Goal: Find specific fact: Find specific fact

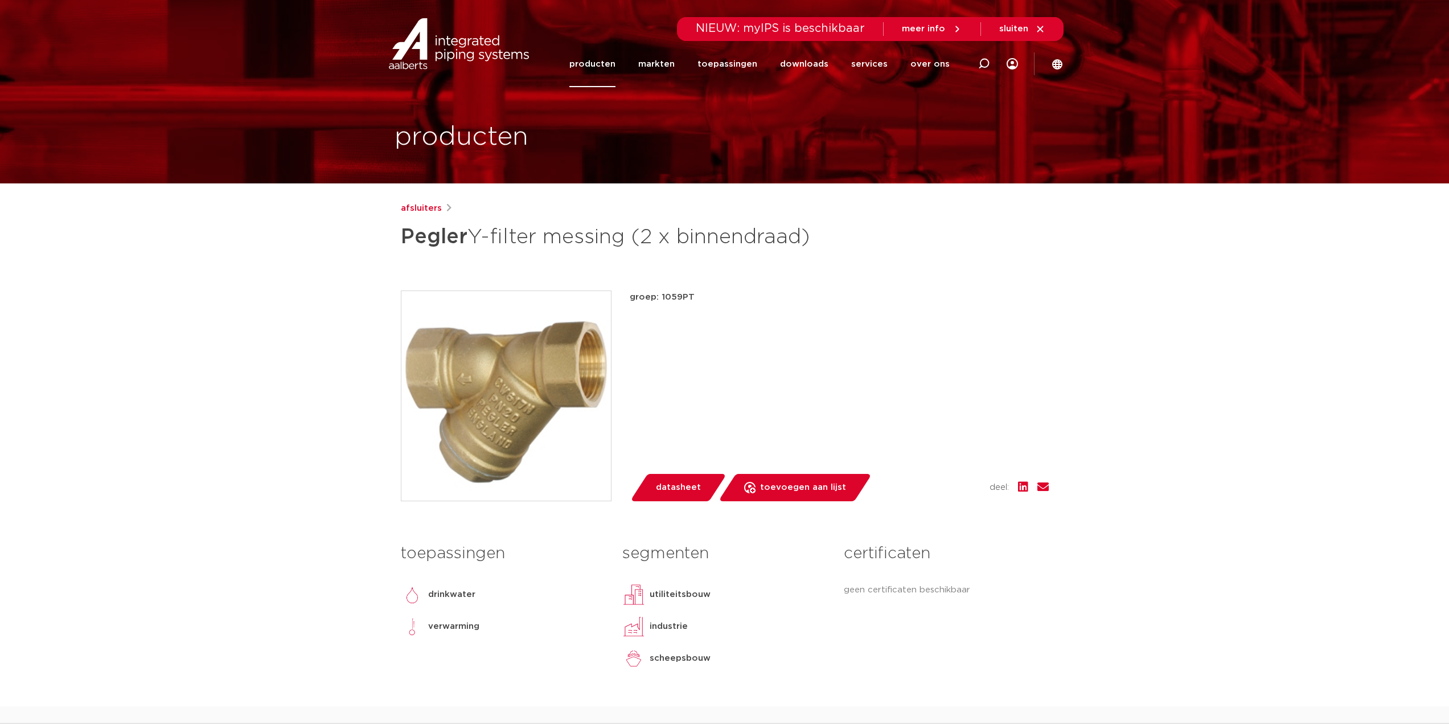
click at [677, 291] on p "groep: 1059PT" at bounding box center [839, 297] width 419 height 14
drag, startPoint x: 676, startPoint y: 291, endPoint x: 928, endPoint y: 316, distance: 252.9
click at [928, 316] on div "groep: 1059PT lees meer [PERSON_NAME] datasheet toevoegen aan lijst opslaan in …" at bounding box center [839, 395] width 419 height 211
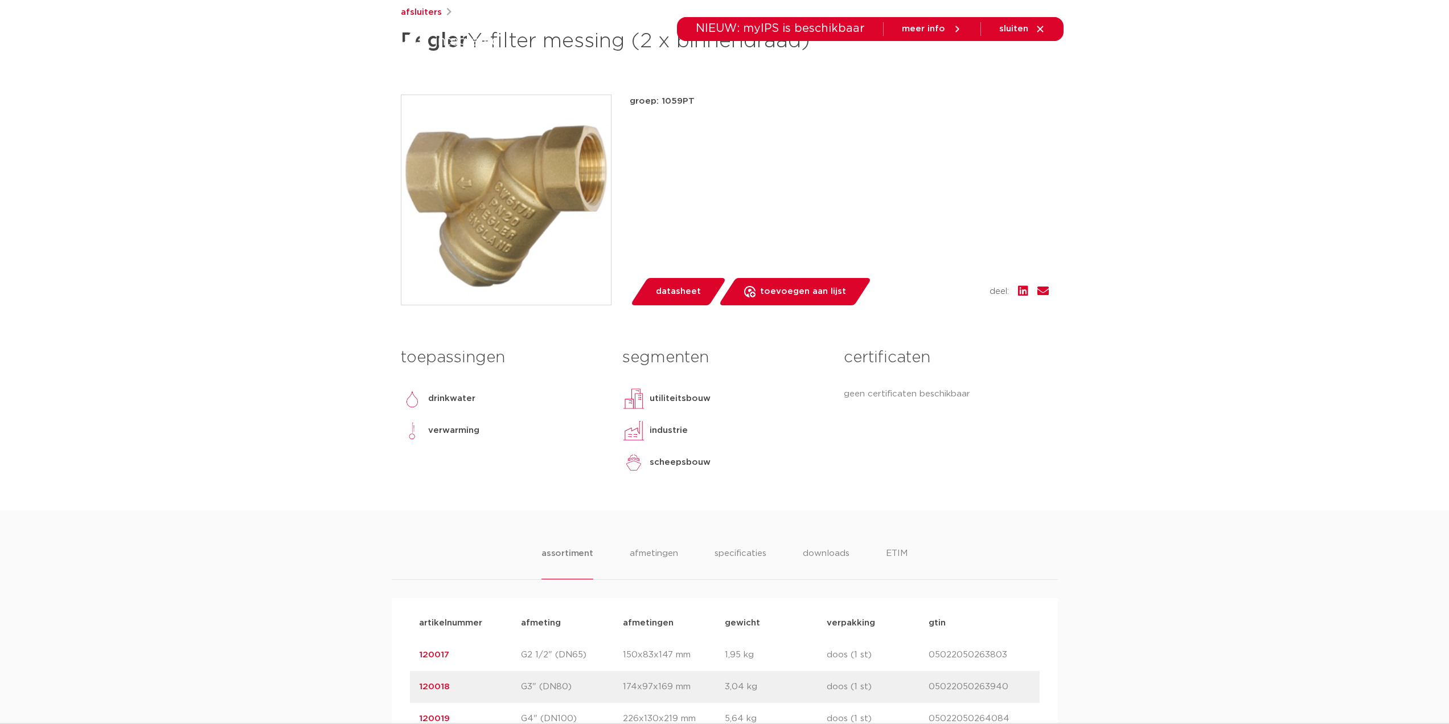
scroll to position [342, 0]
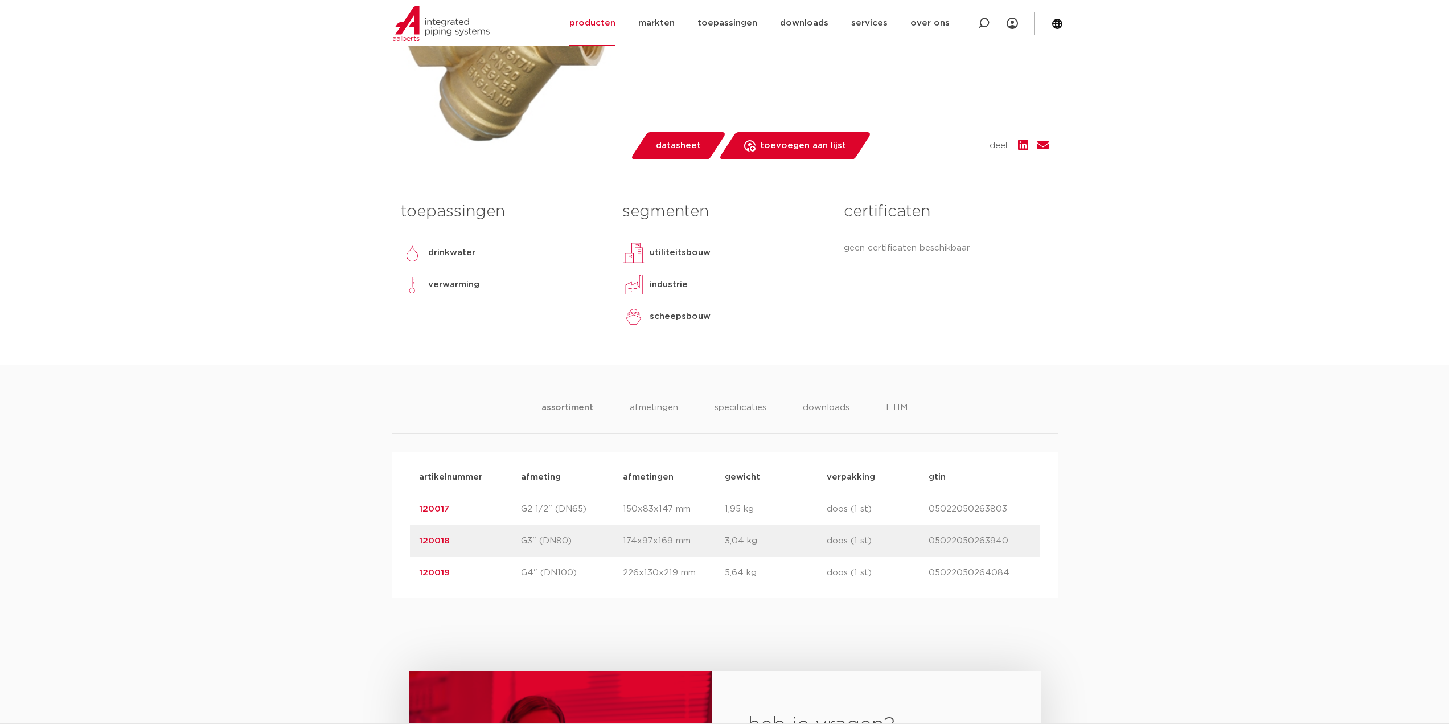
drag, startPoint x: 924, startPoint y: 539, endPoint x: 1017, endPoint y: 545, distance: 93.1
click at [1017, 545] on div "artikelnummer 120018 afmeting G3" (DN80) [GEOGRAPHIC_DATA] 174x97x169 mm gewich…" at bounding box center [725, 541] width 630 height 32
copy div "gtin 05022050263940"
drag, startPoint x: 462, startPoint y: 543, endPoint x: 400, endPoint y: 545, distance: 62.7
click at [400, 545] on div "artikelnummer afmeting [GEOGRAPHIC_DATA] gewicht verpakking gtin artikelnummer …" at bounding box center [725, 525] width 666 height 146
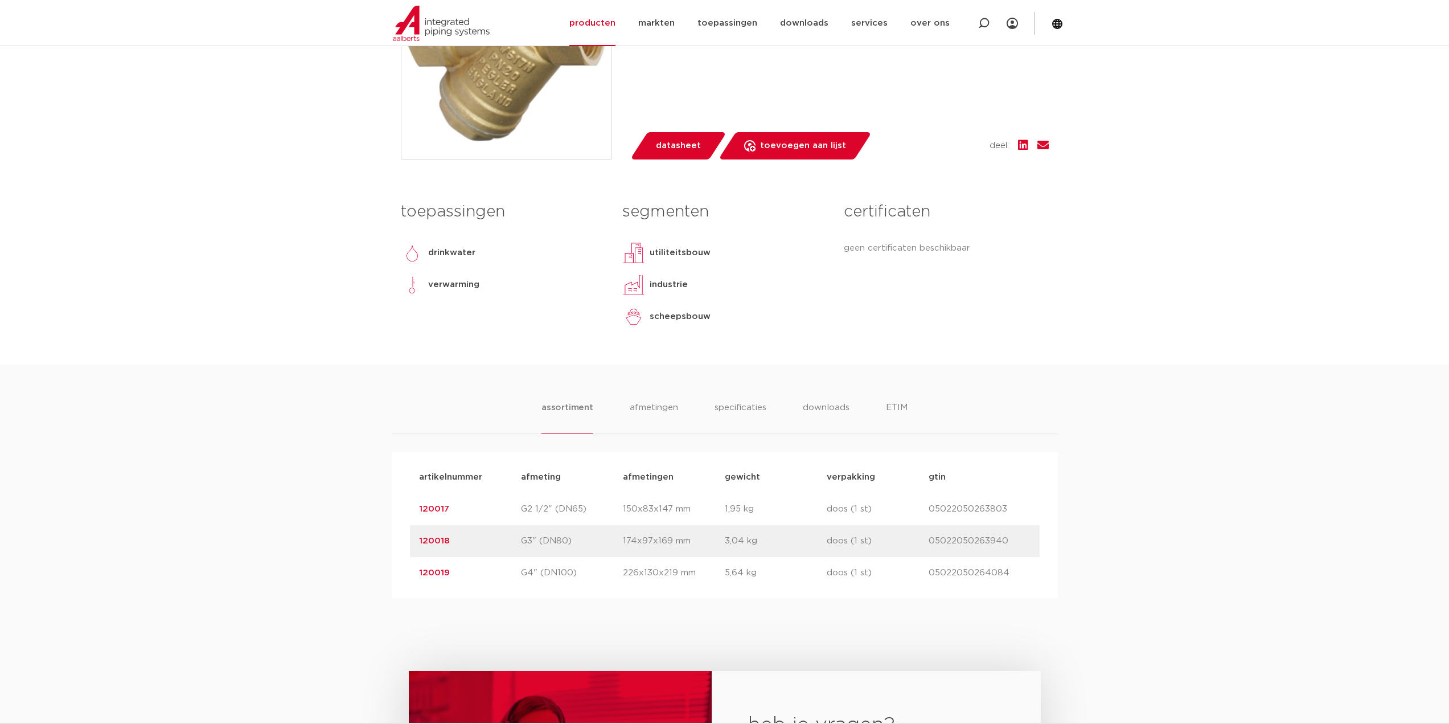
copy link "120018"
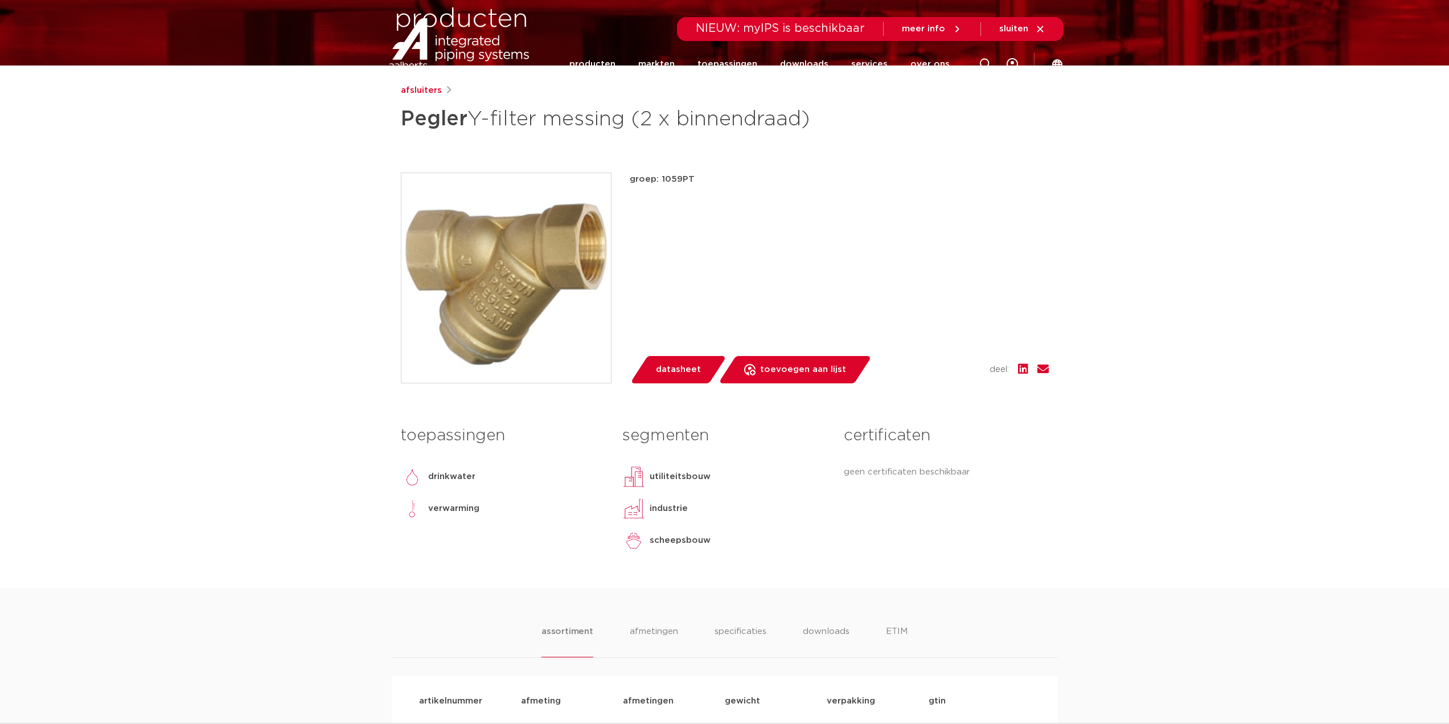
scroll to position [0, 0]
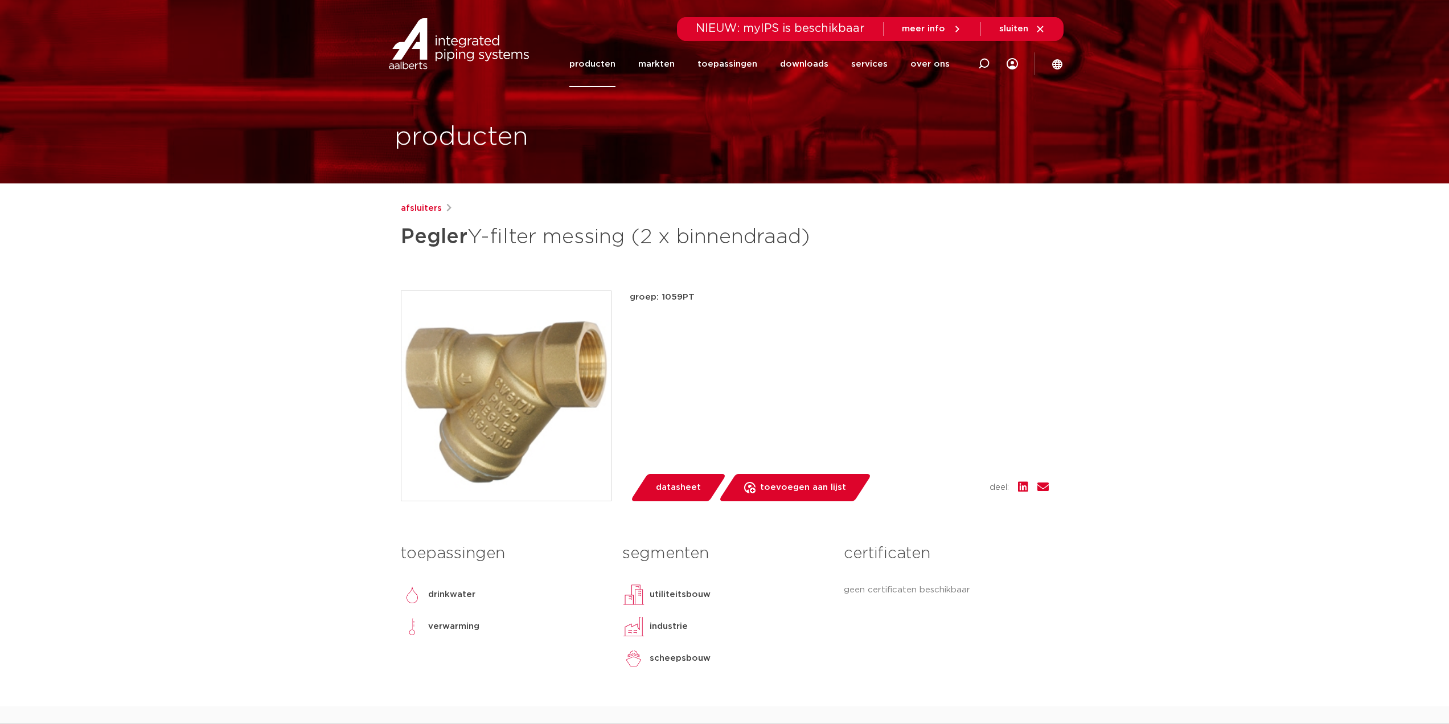
drag, startPoint x: 301, startPoint y: 384, endPoint x: 350, endPoint y: 172, distance: 217.5
